Goal: Task Accomplishment & Management: Manage account settings

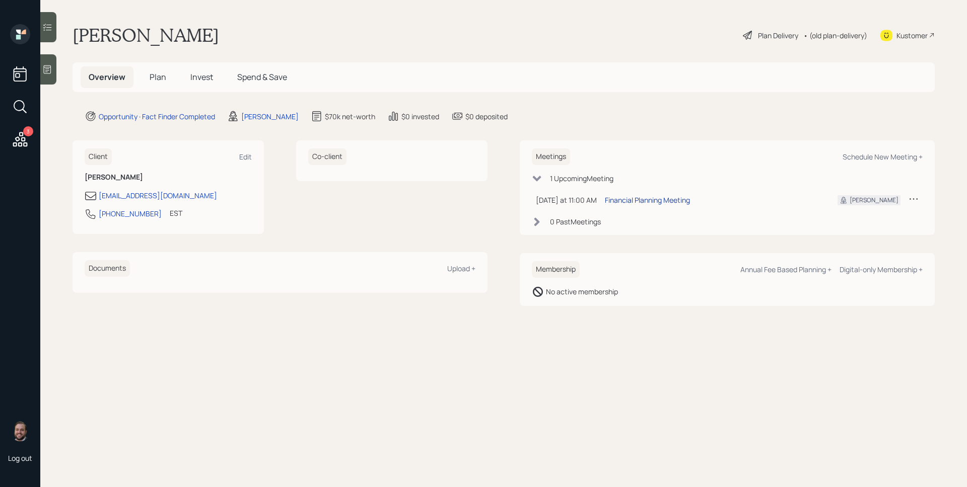
click at [642, 196] on div "Financial Planning Meeting" at bounding box center [647, 200] width 85 height 11
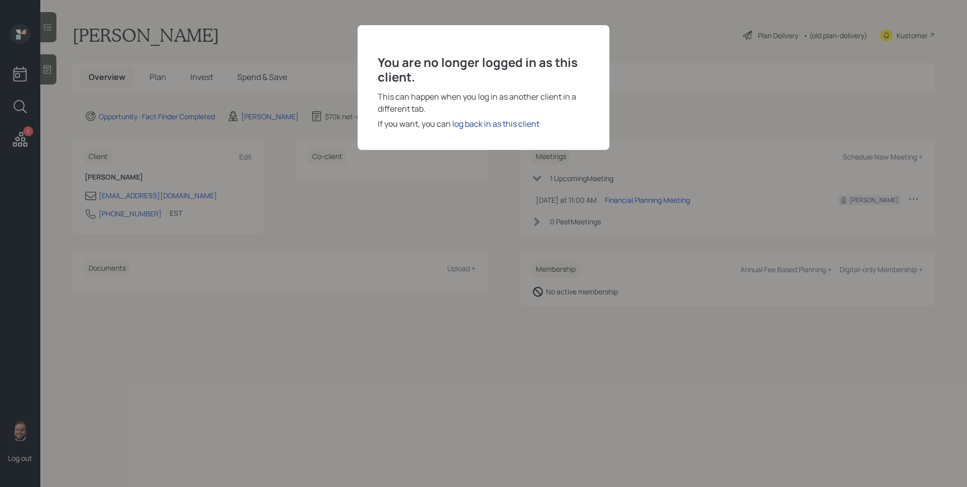
click at [515, 122] on div "log back in as this client" at bounding box center [495, 124] width 87 height 12
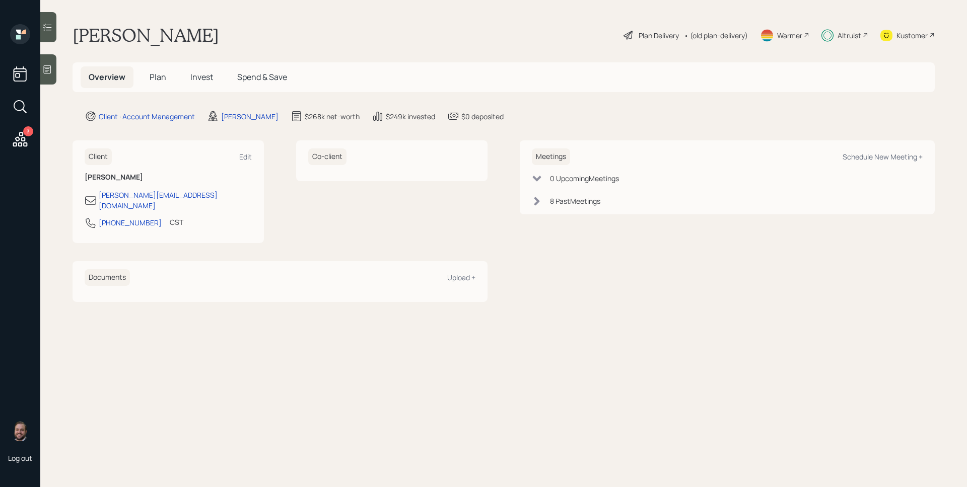
click at [845, 35] on div "Altruist" at bounding box center [849, 35] width 24 height 11
